Goal: Task Accomplishment & Management: Use online tool/utility

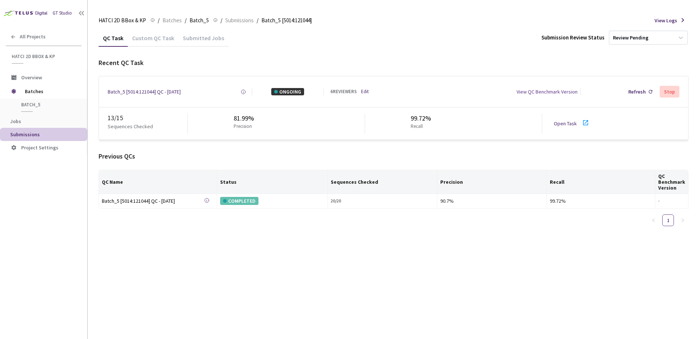
click at [670, 158] on div "Previous QCs" at bounding box center [394, 156] width 590 height 9
click at [269, 157] on div "Previous QCs" at bounding box center [394, 156] width 590 height 9
click at [166, 22] on span "Batches" at bounding box center [172, 20] width 19 height 9
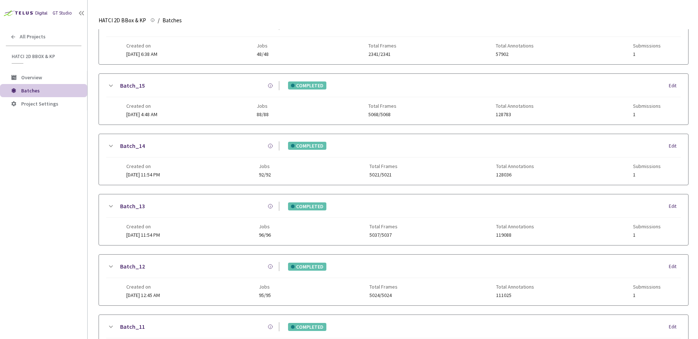
scroll to position [110, 0]
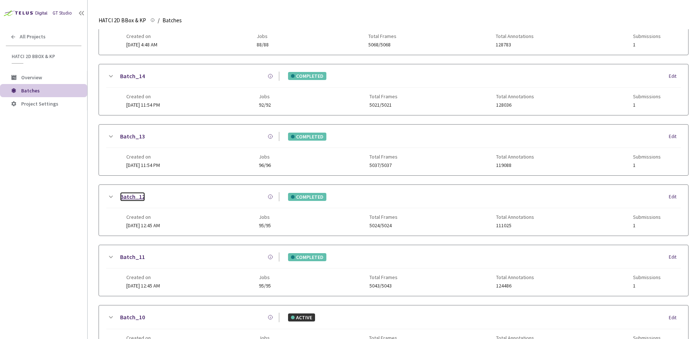
click at [126, 198] on link "Batch_12" at bounding box center [132, 196] width 25 height 9
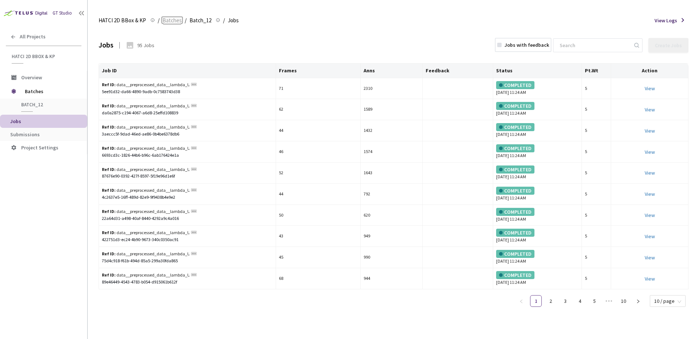
click at [163, 19] on span "Batches" at bounding box center [172, 20] width 19 height 9
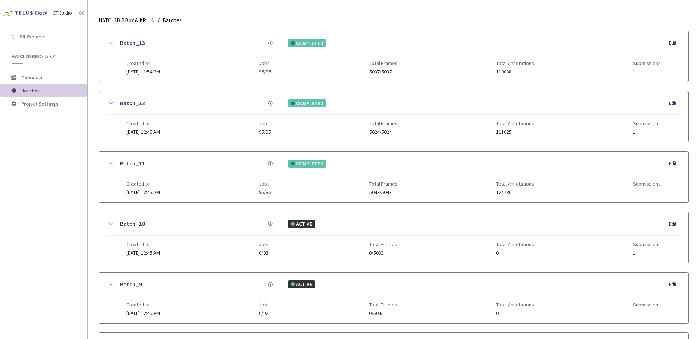
scroll to position [200, 0]
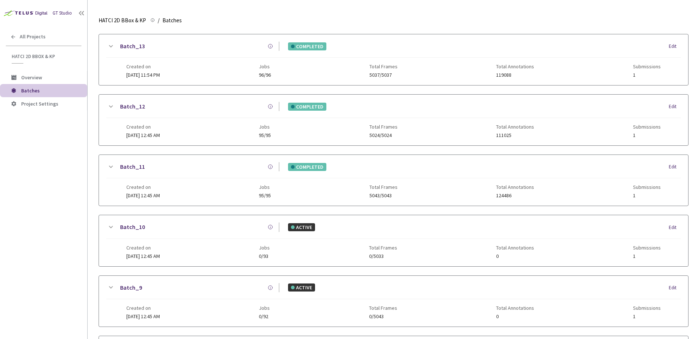
click at [111, 108] on icon at bounding box center [110, 106] width 9 height 9
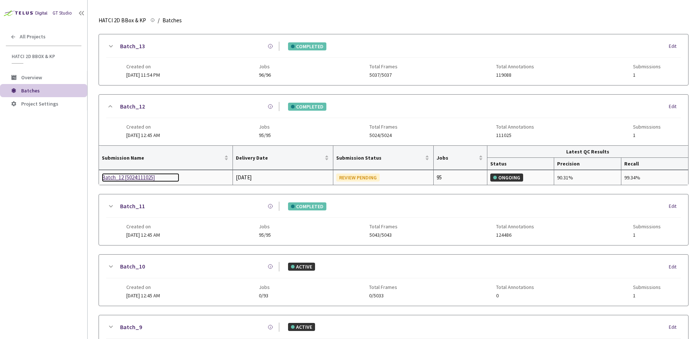
click at [133, 176] on div "Batch_12 [5024:111025]" at bounding box center [140, 177] width 77 height 9
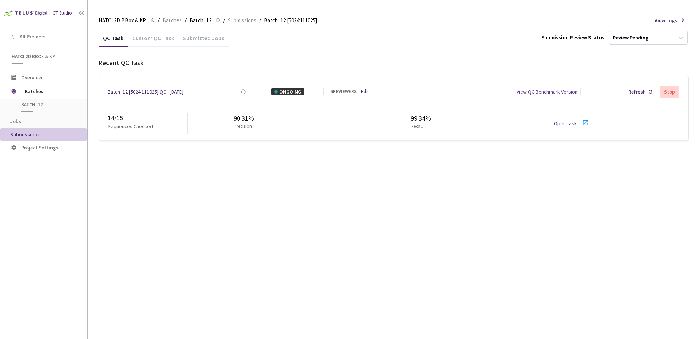
click at [564, 127] on div "Open Task" at bounding box center [567, 123] width 27 height 7
click at [396, 189] on div "QC Task Custom QC Task Submitted Jobs Submission Review Status Review Pending R…" at bounding box center [394, 184] width 590 height 310
click at [401, 50] on div "QC Task Custom QC Task Submitted Jobs Submission Review Status Review Pending R…" at bounding box center [394, 84] width 590 height 111
click at [366, 178] on div "QC Task Custom QC Task Submitted Jobs Submission Review Status Review Pending R…" at bounding box center [394, 184] width 590 height 310
click at [407, 43] on div "QC Task Custom QC Task Submitted Jobs Submission Review Status Review Pending" at bounding box center [394, 37] width 590 height 17
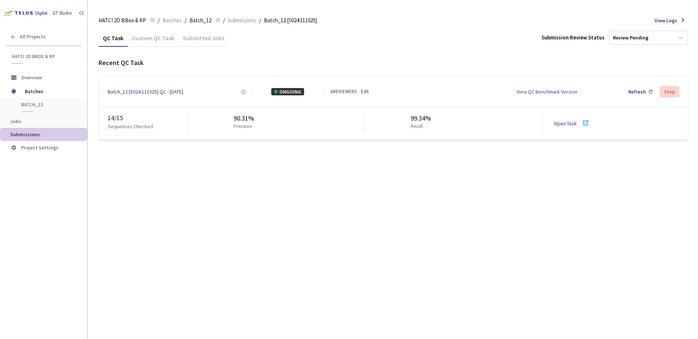
click at [395, 192] on div "QC Task Custom QC Task Submitted Jobs Submission Review Status Review Pending R…" at bounding box center [394, 184] width 590 height 310
click at [407, 175] on div "QC Task Custom QC Task Submitted Jobs Submission Review Status Review Pending R…" at bounding box center [394, 184] width 590 height 310
click at [408, 65] on div "Recent QC Task" at bounding box center [394, 62] width 590 height 9
click at [408, 188] on div "QC Task Custom QC Task Submitted Jobs Submission Review Status Review Pending R…" at bounding box center [394, 184] width 590 height 310
click at [405, 189] on div "QC Task Custom QC Task Submitted Jobs Submission Review Status Review Pending R…" at bounding box center [394, 184] width 590 height 310
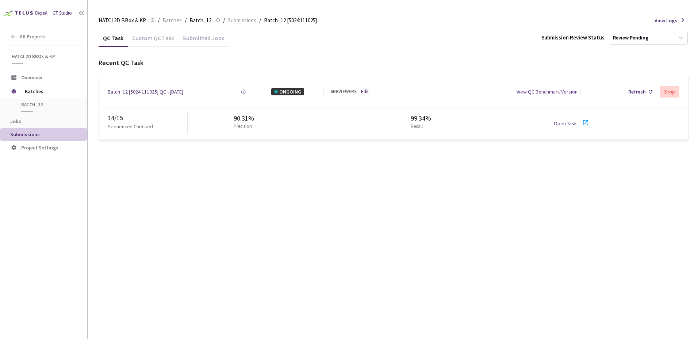
click at [404, 184] on div "QC Task Custom QC Task Submitted Jobs Submission Review Status Review Pending R…" at bounding box center [394, 184] width 590 height 310
drag, startPoint x: 204, startPoint y: 198, endPoint x: 469, endPoint y: 197, distance: 265.2
click at [204, 198] on div "QC Task Custom QC Task Submitted Jobs Submission Review Status Review Pending R…" at bounding box center [394, 184] width 590 height 310
click at [270, 230] on div "QC Task Custom QC Task Submitted Jobs Submission Review Status Review Pending R…" at bounding box center [394, 184] width 590 height 310
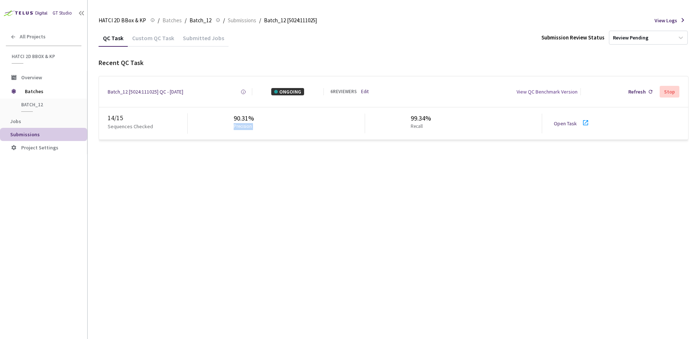
click at [270, 230] on div "QC Task Custom QC Task Submitted Jobs Submission Review Status Review Pending R…" at bounding box center [394, 184] width 590 height 310
drag, startPoint x: 270, startPoint y: 230, endPoint x: 262, endPoint y: 230, distance: 8.4
click at [262, 230] on div "QC Task Custom QC Task Submitted Jobs Submission Review Status Review Pending R…" at bounding box center [394, 184] width 590 height 310
click at [215, 228] on div "QC Task Custom QC Task Submitted Jobs Submission Review Status Review Pending R…" at bounding box center [394, 184] width 590 height 310
click at [282, 306] on div "QC Task Custom QC Task Submitted Jobs Submission Review Status Review Pending R…" at bounding box center [394, 184] width 590 height 310
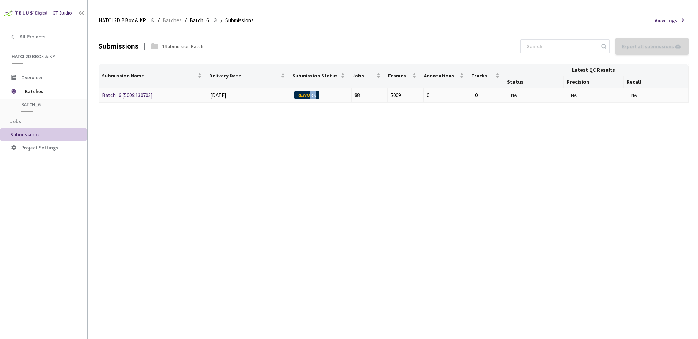
drag, startPoint x: 310, startPoint y: 97, endPoint x: 327, endPoint y: 97, distance: 17.2
click at [327, 97] on div "REWORK" at bounding box center [321, 95] width 54 height 8
drag, startPoint x: 327, startPoint y: 97, endPoint x: 306, endPoint y: 106, distance: 22.9
click at [327, 97] on div "REWORK" at bounding box center [321, 95] width 54 height 8
click at [156, 95] on div "Batch_6 [5009:130703]" at bounding box center [140, 95] width 77 height 9
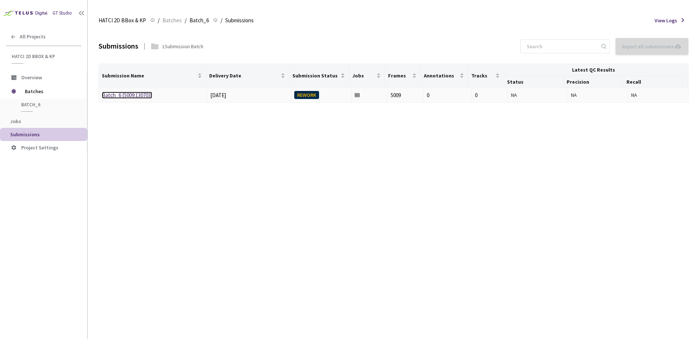
click at [129, 92] on link "Batch_6 [5009:130703]" at bounding box center [127, 95] width 50 height 7
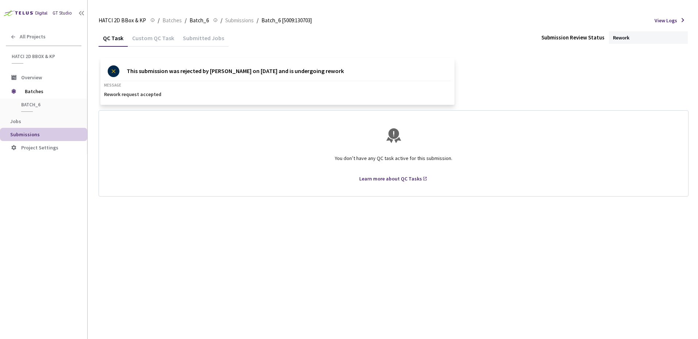
click at [140, 94] on p "Rework request accepted" at bounding box center [277, 94] width 347 height 6
drag, startPoint x: 131, startPoint y: 94, endPoint x: 154, endPoint y: 93, distance: 22.7
click at [154, 93] on p "Rework request accepted" at bounding box center [277, 94] width 347 height 6
drag, startPoint x: 158, startPoint y: 94, endPoint x: 122, endPoint y: 96, distance: 36.2
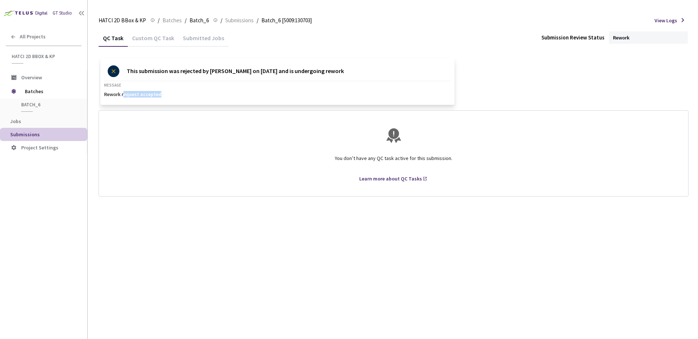
click at [122, 96] on p "Rework request accepted" at bounding box center [277, 94] width 347 height 6
drag, startPoint x: 146, startPoint y: 95, endPoint x: 153, endPoint y: 95, distance: 6.9
click at [153, 95] on p "Rework request accepted" at bounding box center [277, 94] width 347 height 6
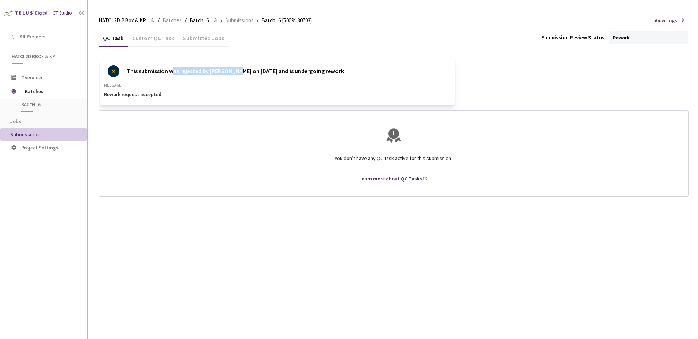
drag, startPoint x: 209, startPoint y: 70, endPoint x: 235, endPoint y: 72, distance: 26.3
click at [235, 72] on p "This submission was rejected by Maharshi Kanabar on Aug 11, 2025 and is undergo…" at bounding box center [235, 71] width 217 height 12
drag, startPoint x: 260, startPoint y: 73, endPoint x: 204, endPoint y: 74, distance: 55.5
click at [205, 74] on p "This submission was rejected by Maharshi Kanabar on Aug 11, 2025 and is undergo…" at bounding box center [235, 71] width 217 height 12
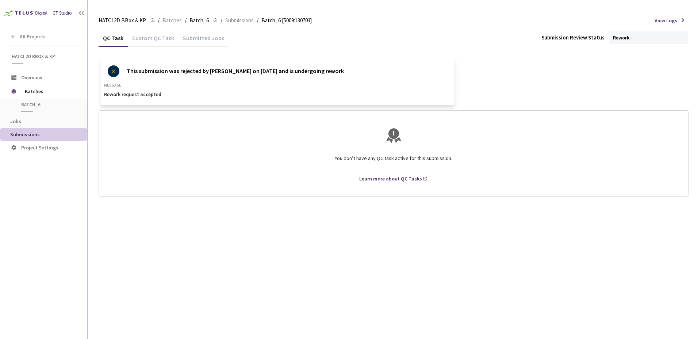
drag, startPoint x: 204, startPoint y: 74, endPoint x: 200, endPoint y: 74, distance: 4.4
click at [200, 74] on p "This submission was rejected by Maharshi Kanabar on Aug 11, 2025 and is undergo…" at bounding box center [235, 71] width 217 height 12
drag, startPoint x: 248, startPoint y: 74, endPoint x: 282, endPoint y: 75, distance: 33.6
click at [276, 74] on p "This submission was rejected by Maharshi Kanabar on Aug 11, 2025 and is undergo…" at bounding box center [235, 71] width 217 height 12
drag, startPoint x: 282, startPoint y: 75, endPoint x: 294, endPoint y: 76, distance: 11.8
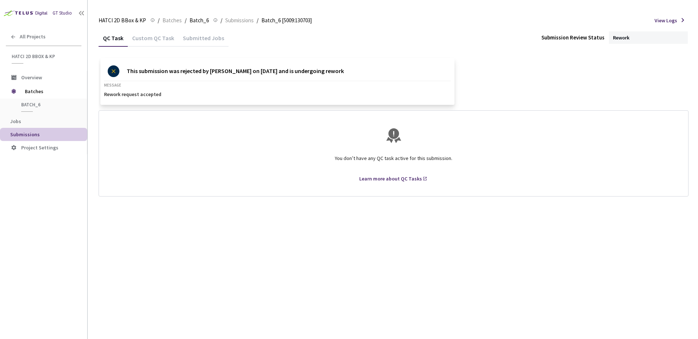
click at [294, 76] on p "This submission was rejected by Maharshi Kanabar on Aug 11, 2025 and is undergo…" at bounding box center [235, 71] width 217 height 12
drag, startPoint x: 294, startPoint y: 76, endPoint x: 455, endPoint y: 88, distance: 161.9
click at [429, 87] on p "MESSAGE" at bounding box center [277, 85] width 347 height 5
drag, startPoint x: 457, startPoint y: 120, endPoint x: 457, endPoint y: 114, distance: 5.9
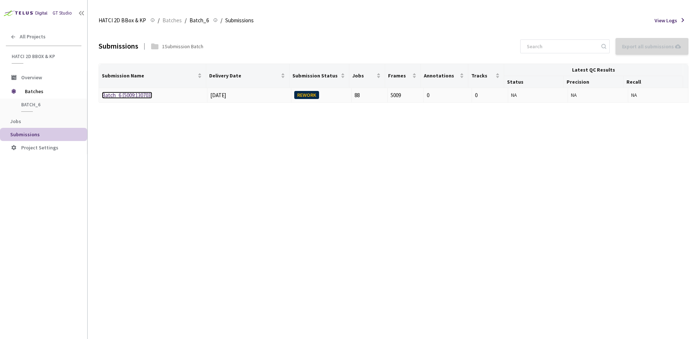
click at [137, 95] on link "Batch_6 [5009:130703]" at bounding box center [127, 95] width 50 height 7
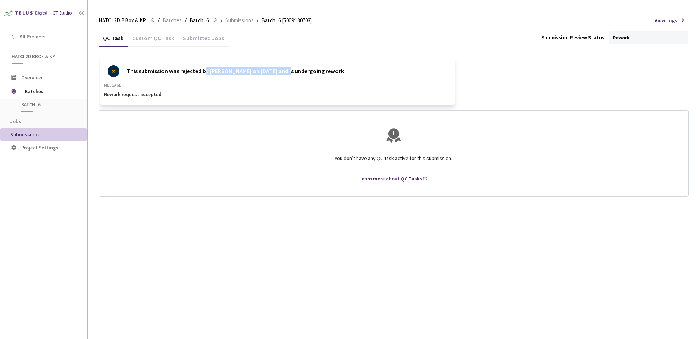
drag, startPoint x: 205, startPoint y: 74, endPoint x: 287, endPoint y: 75, distance: 82.2
click at [287, 75] on p "This submission was rejected by Maharshi Kanabar on Aug 11, 2025 and is undergo…" at bounding box center [235, 71] width 217 height 12
drag, startPoint x: 300, startPoint y: 72, endPoint x: 241, endPoint y: 72, distance: 59.5
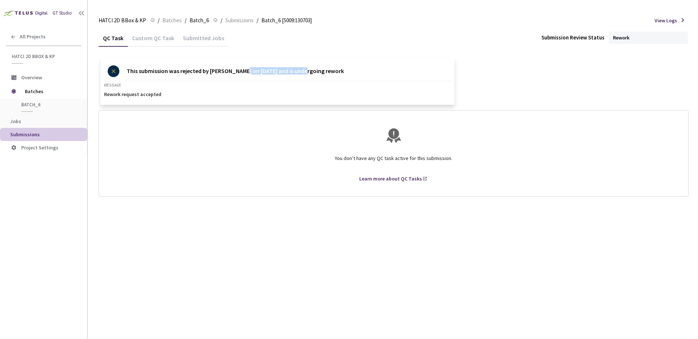
click at [241, 72] on p "This submission was rejected by Maharshi Kanabar on Aug 11, 2025 and is undergo…" at bounding box center [235, 71] width 217 height 12
drag, startPoint x: 241, startPoint y: 72, endPoint x: 213, endPoint y: 71, distance: 27.4
click at [241, 72] on p "This submission was rejected by Maharshi Kanabar on Aug 11, 2025 and is undergo…" at bounding box center [235, 71] width 217 height 12
drag, startPoint x: 202, startPoint y: 71, endPoint x: 243, endPoint y: 71, distance: 40.5
click at [240, 71] on p "This submission was rejected by Maharshi Kanabar on Aug 11, 2025 and is undergo…" at bounding box center [235, 71] width 217 height 12
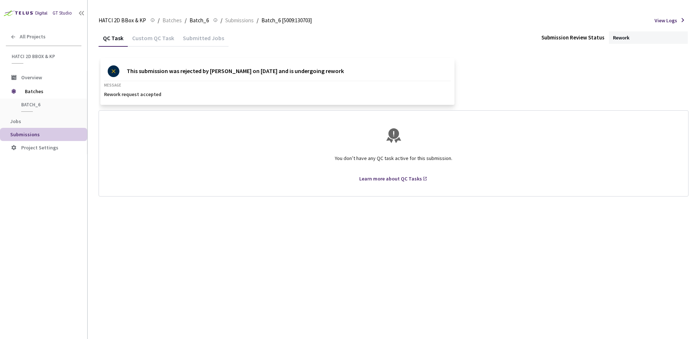
drag, startPoint x: 243, startPoint y: 71, endPoint x: 353, endPoint y: 76, distance: 110.0
click at [250, 71] on p "This submission was rejected by Maharshi Kanabar on Aug 11, 2025 and is undergo…" at bounding box center [235, 71] width 217 height 12
drag, startPoint x: 217, startPoint y: 69, endPoint x: 272, endPoint y: 76, distance: 54.9
click at [271, 76] on p "This submission was rejected by Maharshi Kanabar on Aug 11, 2025 and is undergo…" at bounding box center [235, 71] width 217 height 12
drag, startPoint x: 272, startPoint y: 76, endPoint x: 277, endPoint y: 78, distance: 5.7
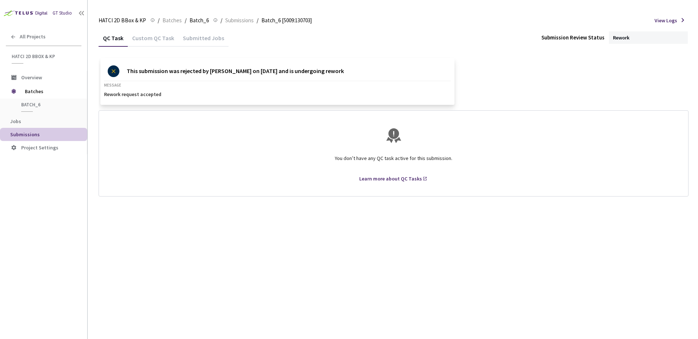
click at [276, 77] on div "This submission was rejected by Maharshi Kanabar on Aug 11, 2025 and is undergo…" at bounding box center [226, 71] width 244 height 19
drag, startPoint x: 277, startPoint y: 78, endPoint x: 196, endPoint y: 81, distance: 81.5
click at [196, 81] on div "This submission was rejected by Maharshi Kanabar on Aug 11, 2025 and is undergo…" at bounding box center [277, 81] width 354 height 47
drag, startPoint x: 214, startPoint y: 79, endPoint x: 223, endPoint y: 80, distance: 8.8
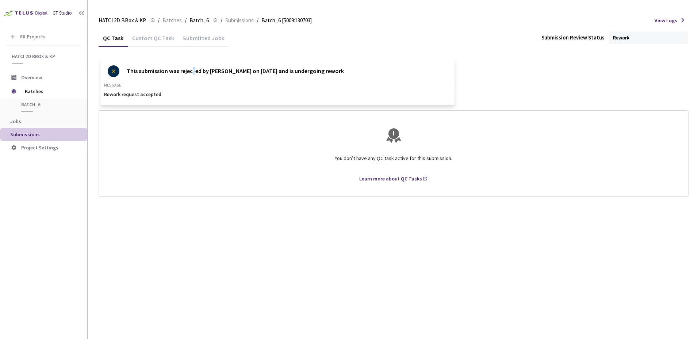
click at [221, 80] on div "This submission was rejected by Maharshi Kanabar on Aug 11, 2025 and is undergo…" at bounding box center [226, 71] width 244 height 19
drag, startPoint x: 223, startPoint y: 80, endPoint x: 276, endPoint y: 90, distance: 53.7
click at [252, 85] on div "This submission was rejected by Maharshi Kanabar on Aug 11, 2025 and is undergo…" at bounding box center [277, 81] width 354 height 47
click at [350, 123] on div "You don’t have any QC task active for this submission. Learn more about QC Tasks" at bounding box center [394, 153] width 572 height 71
click at [178, 21] on span "Batches" at bounding box center [172, 20] width 19 height 9
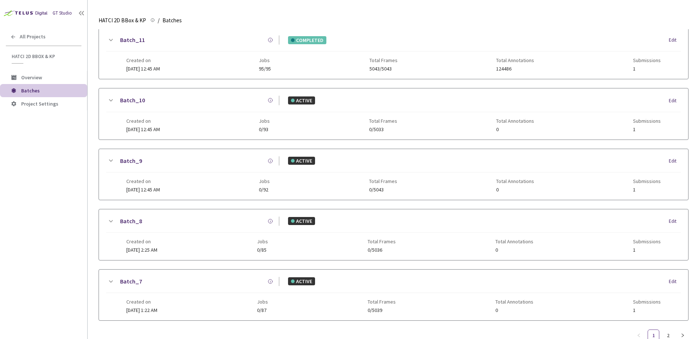
scroll to position [351, 0]
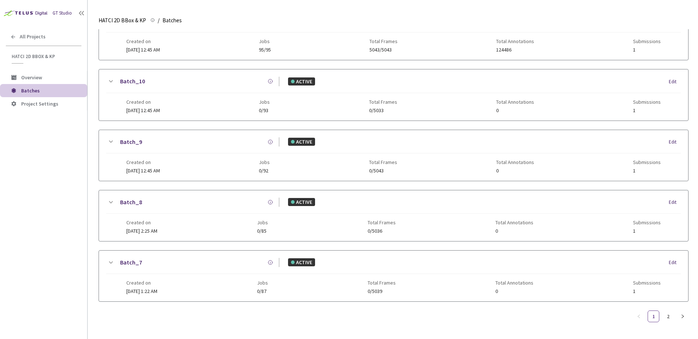
click at [108, 258] on icon at bounding box center [110, 262] width 9 height 9
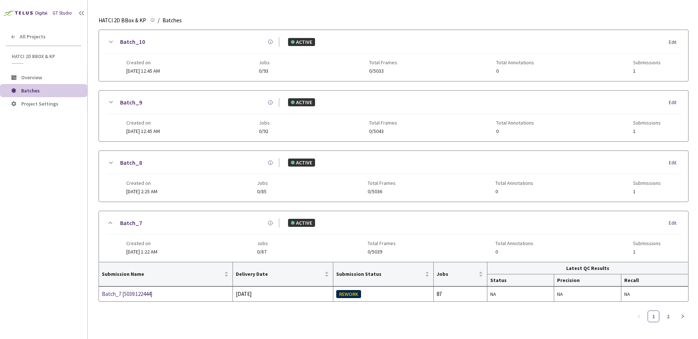
scroll to position [385, 0]
click at [131, 292] on div "Batch_7 [5039:122444]" at bounding box center [140, 294] width 77 height 9
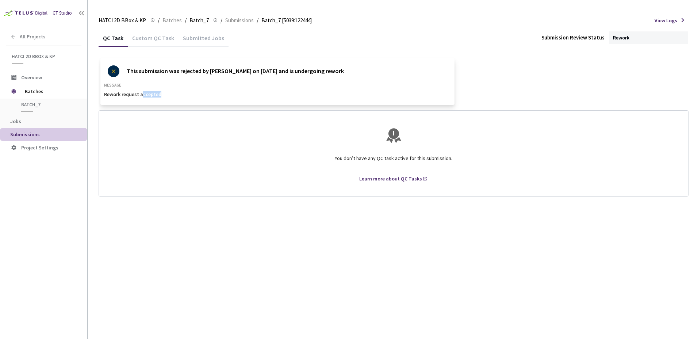
drag, startPoint x: 143, startPoint y: 94, endPoint x: 161, endPoint y: 96, distance: 18.3
click at [161, 96] on p "Rework request accepted" at bounding box center [277, 94] width 347 height 6
drag, startPoint x: 161, startPoint y: 96, endPoint x: 191, endPoint y: 94, distance: 29.6
click at [161, 96] on p "Rework request accepted" at bounding box center [277, 94] width 347 height 6
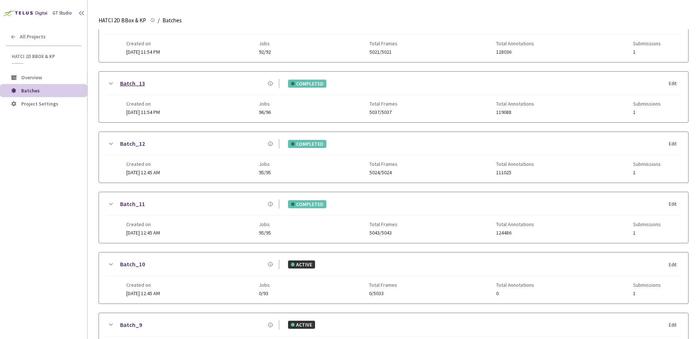
scroll to position [146, 0]
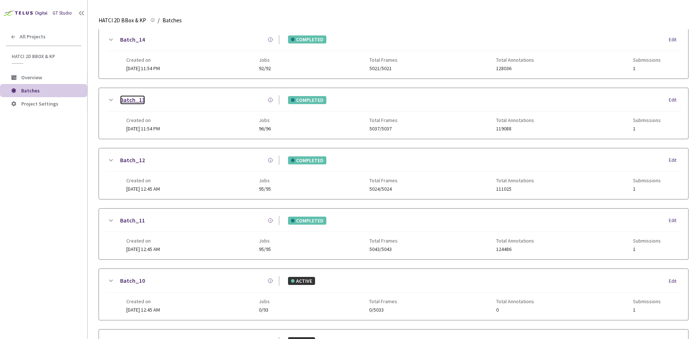
click at [127, 100] on link "Batch_13" at bounding box center [132, 99] width 25 height 9
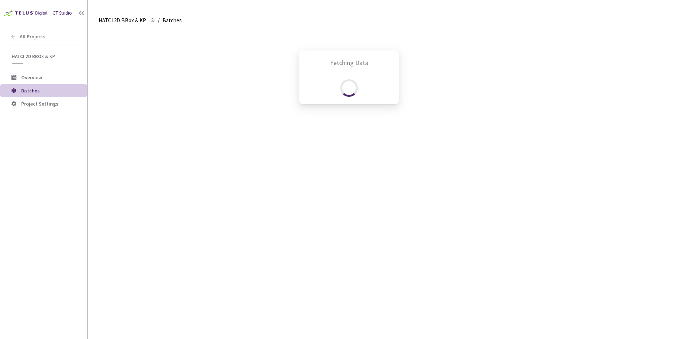
scroll to position [213, 0]
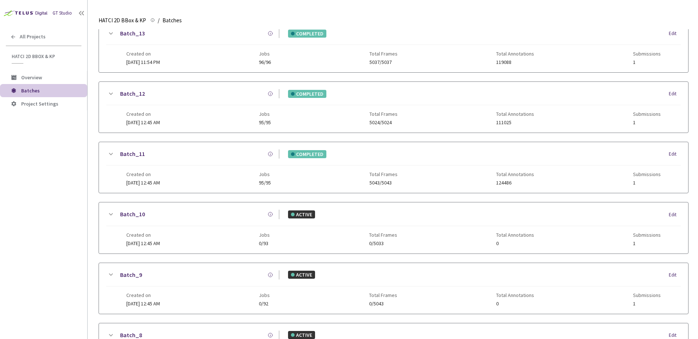
click at [106, 154] on div "Batch_11 COMPLETED Edit Created on 05 May, 2025 at 12:45 AM Jobs 95/95 Total Fr…" at bounding box center [393, 167] width 589 height 51
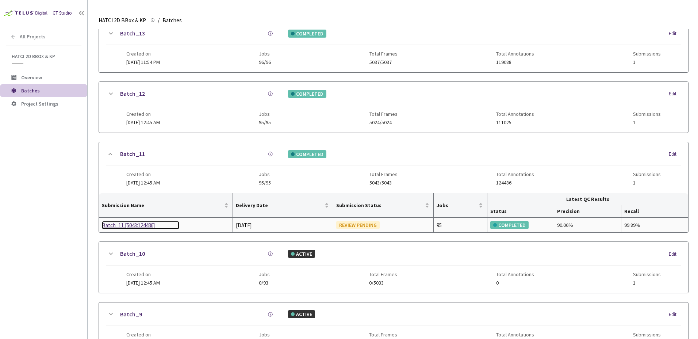
click at [131, 227] on div "Batch_11 [5043:124486]" at bounding box center [140, 225] width 77 height 9
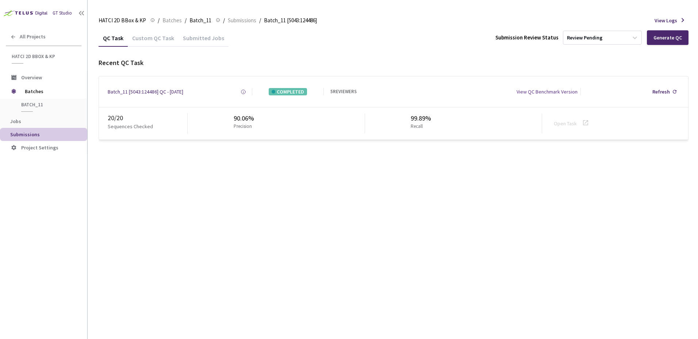
click at [533, 186] on div "QC Task Custom QC Task Submitted Jobs Submission Review Status Review Pending G…" at bounding box center [394, 184] width 590 height 310
click at [533, 184] on div "QC Task Custom QC Task Submitted Jobs Submission Review Status Review Pending G…" at bounding box center [394, 184] width 590 height 310
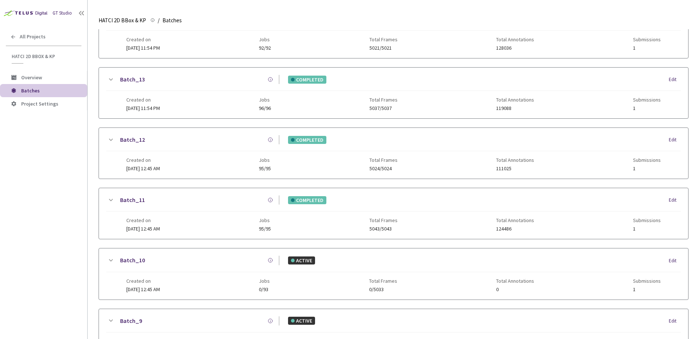
scroll to position [150, 0]
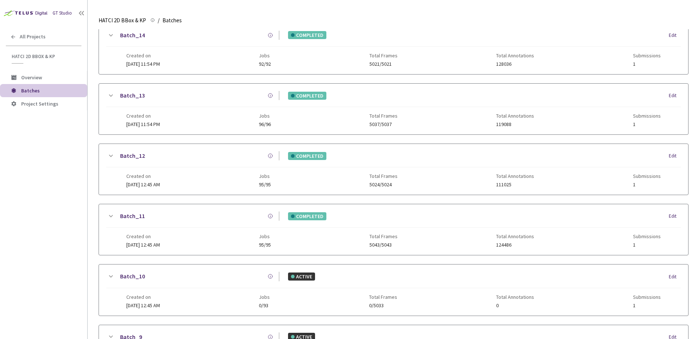
click at [110, 93] on icon at bounding box center [110, 95] width 9 height 9
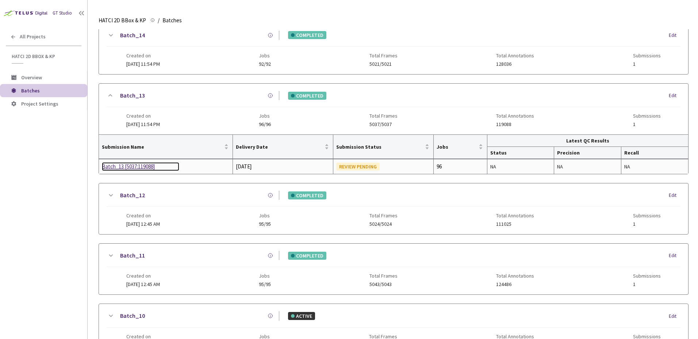
click at [142, 166] on div "Batch_13 [5037:119088]" at bounding box center [140, 166] width 77 height 9
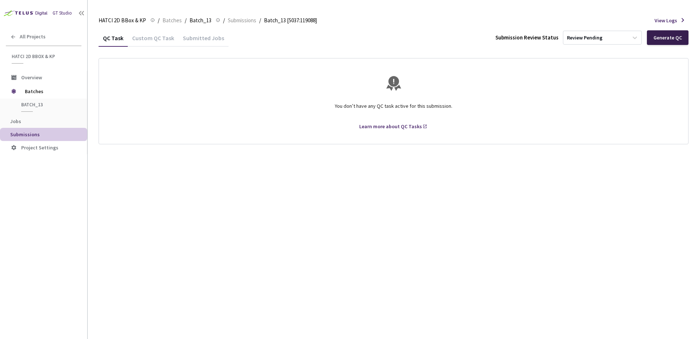
click at [658, 38] on div "Generate QC" at bounding box center [668, 38] width 28 height 6
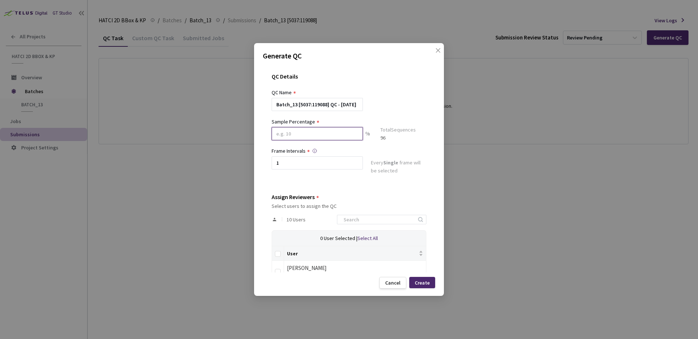
click at [314, 132] on input at bounding box center [317, 133] width 91 height 13
type input "20"
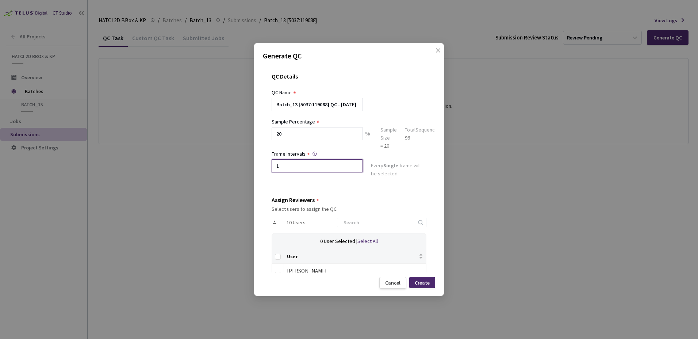
click at [330, 168] on input "1" at bounding box center [317, 165] width 91 height 13
type input "2"
click at [400, 176] on div "Every 2nd frame will be selected" at bounding box center [399, 170] width 56 height 18
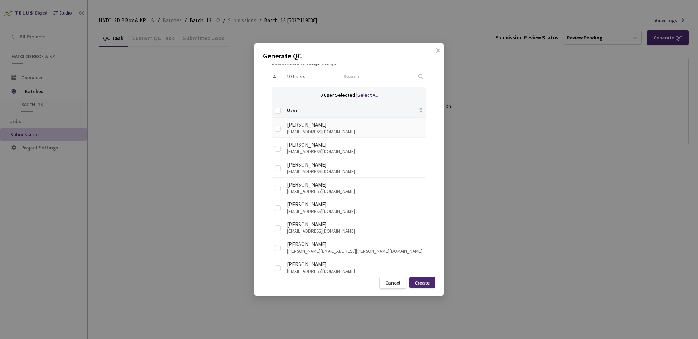
click at [303, 129] on div "earabi@hatci.com" at bounding box center [355, 131] width 136 height 5
click at [281, 133] on td at bounding box center [278, 128] width 12 height 20
click at [282, 155] on td at bounding box center [278, 148] width 12 height 20
drag, startPoint x: 280, startPoint y: 150, endPoint x: 276, endPoint y: 133, distance: 17.5
click at [279, 149] on input "checkbox" at bounding box center [278, 149] width 6 height 6
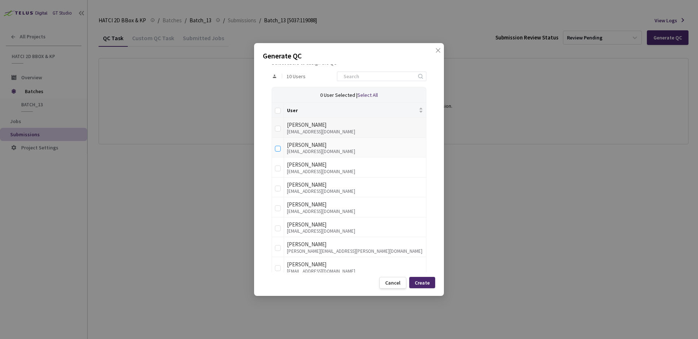
checkbox input "true"
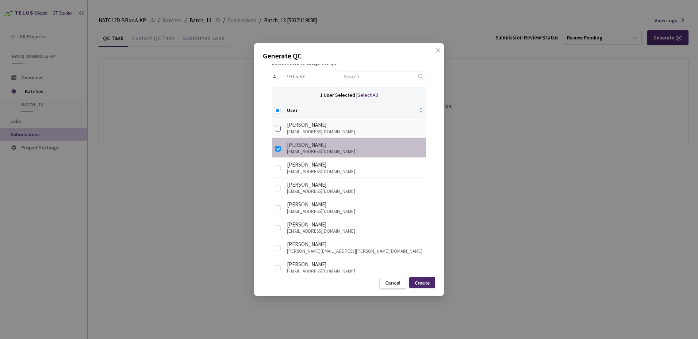
click at [276, 132] on label at bounding box center [278, 127] width 6 height 10
click at [276, 131] on input "checkbox" at bounding box center [278, 129] width 6 height 6
checkbox input "true"
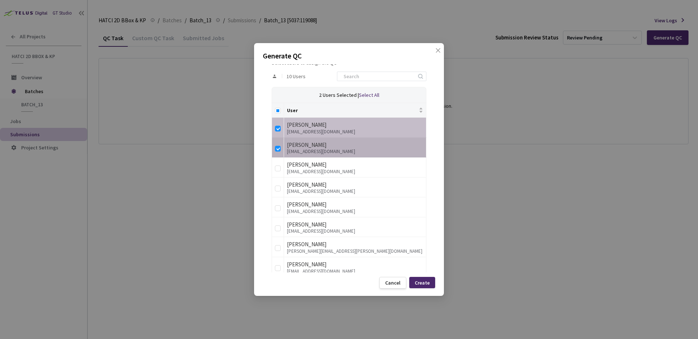
scroll to position [183, 0]
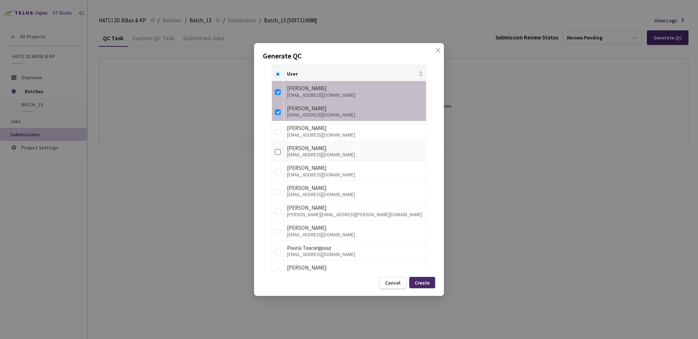
drag, startPoint x: 281, startPoint y: 148, endPoint x: 276, endPoint y: 163, distance: 15.9
click at [281, 148] on label at bounding box center [278, 150] width 6 height 10
click at [281, 149] on input "checkbox" at bounding box center [278, 152] width 6 height 6
checkbox input "true"
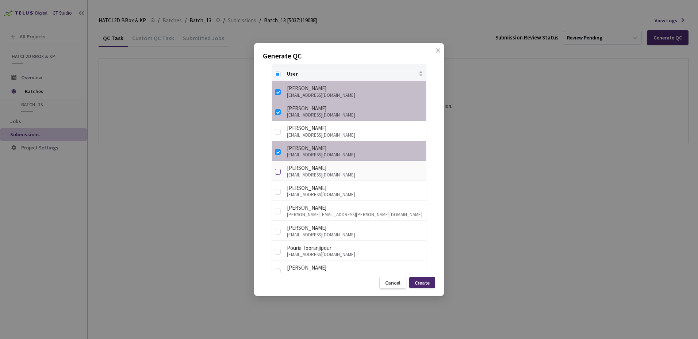
click at [276, 172] on input "checkbox" at bounding box center [278, 172] width 6 height 6
checkbox input "true"
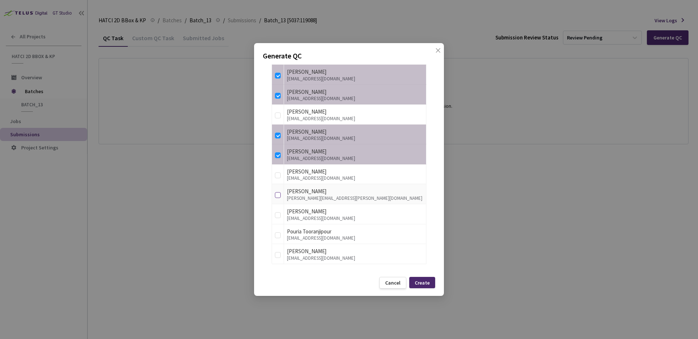
scroll to position [199, 0]
click at [273, 214] on td at bounding box center [278, 214] width 12 height 20
click at [277, 216] on input "checkbox" at bounding box center [278, 215] width 6 height 6
checkbox input "true"
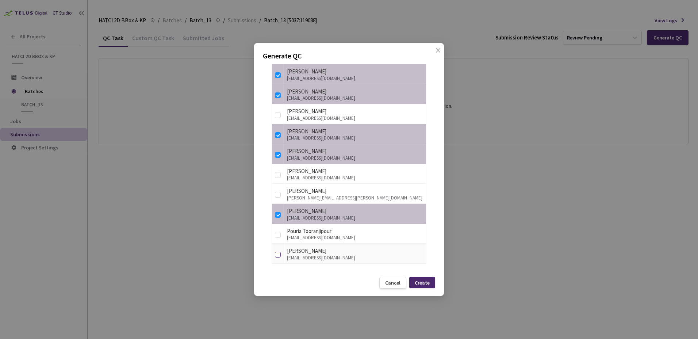
click at [279, 252] on input "checkbox" at bounding box center [278, 255] width 6 height 6
checkbox input "true"
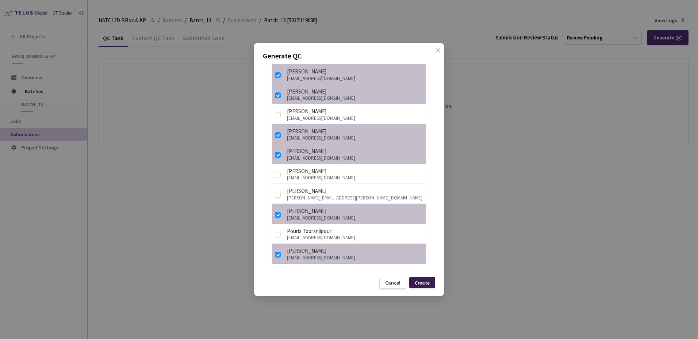
click at [430, 281] on div "Create" at bounding box center [422, 282] width 26 height 11
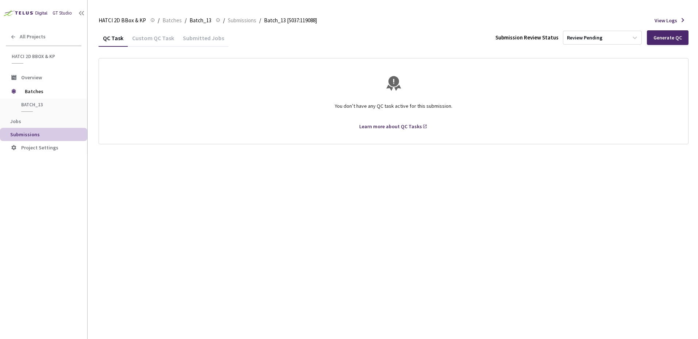
click at [669, 212] on div "QC Task Custom QC Task Submitted Jobs Submission Review Status Review Pending G…" at bounding box center [394, 184] width 590 height 310
click at [655, 177] on div "QC Task Custom QC Task Submitted Jobs Submission Review Status Review Pending G…" at bounding box center [394, 184] width 590 height 310
click at [280, 179] on div "QC Task Custom QC Task Submitted Jobs Submission Review Status Review Pending G…" at bounding box center [394, 184] width 590 height 310
click at [345, 192] on div "QC Task Custom QC Task Submitted Jobs Submission Review Status Review Pending G…" at bounding box center [394, 184] width 590 height 310
drag, startPoint x: 357, startPoint y: 175, endPoint x: 358, endPoint y: 169, distance: 6.3
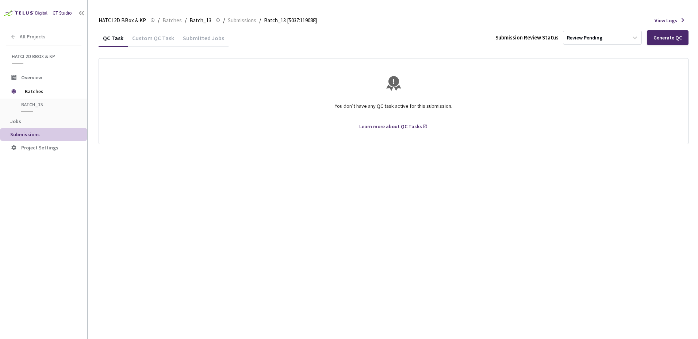
click at [357, 173] on div "QC Task Custom QC Task Submitted Jobs Submission Review Status Review Pending G…" at bounding box center [394, 184] width 590 height 310
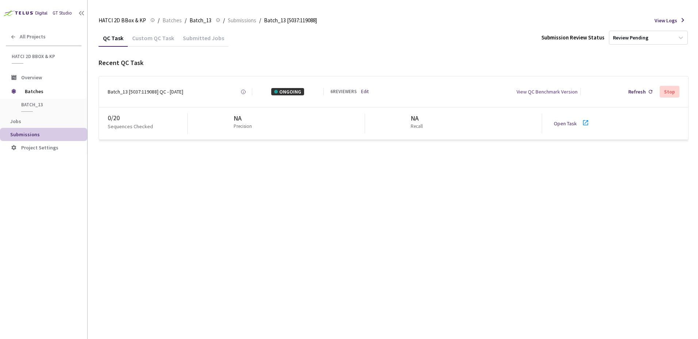
click at [320, 190] on div "QC Task Custom QC Task Submitted Jobs Submission Review Status Review Pending R…" at bounding box center [394, 184] width 590 height 310
click at [565, 129] on div "Open Task" at bounding box center [574, 123] width 41 height 11
click at [407, 64] on div "Recent QC Task" at bounding box center [394, 62] width 590 height 9
click at [676, 91] on div "Stop" at bounding box center [670, 92] width 20 height 12
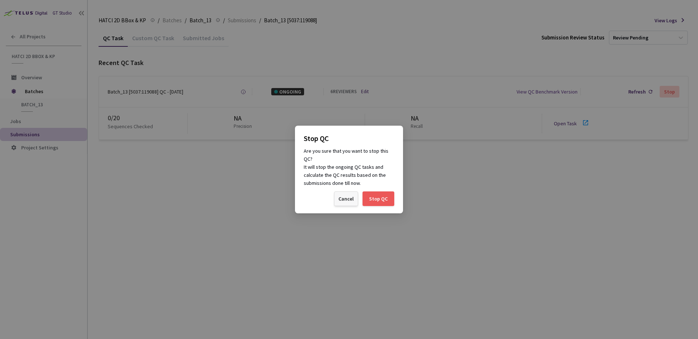
click at [352, 201] on div "Cancel" at bounding box center [346, 199] width 15 height 6
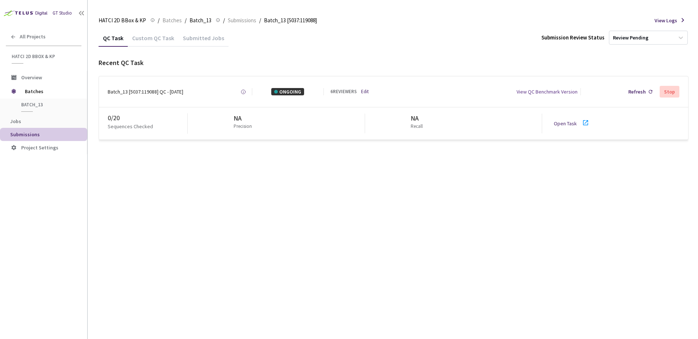
click at [569, 126] on link "Open Task" at bounding box center [565, 123] width 23 height 7
